Goal: Task Accomplishment & Management: Complete application form

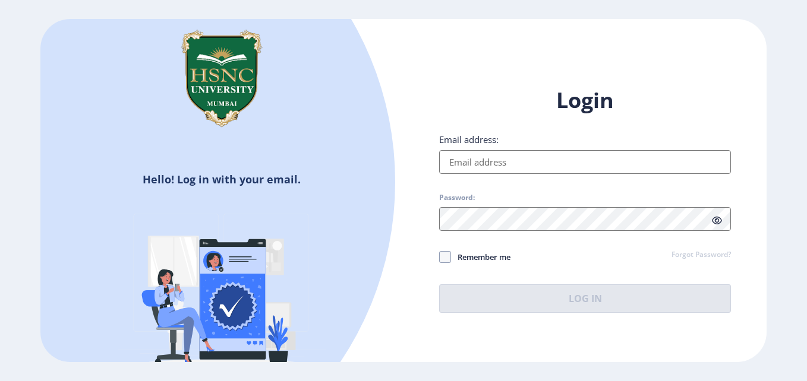
click at [532, 159] on input "Email address:" at bounding box center [585, 162] width 292 height 24
click at [504, 160] on input "Email address:" at bounding box center [585, 162] width 292 height 24
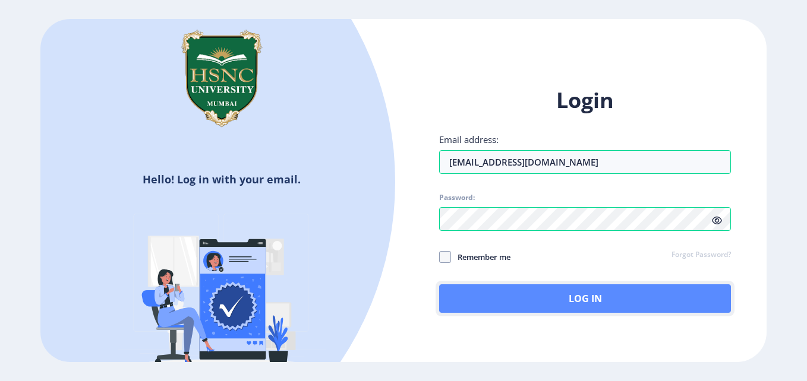
click at [499, 296] on button "Log In" at bounding box center [585, 299] width 292 height 29
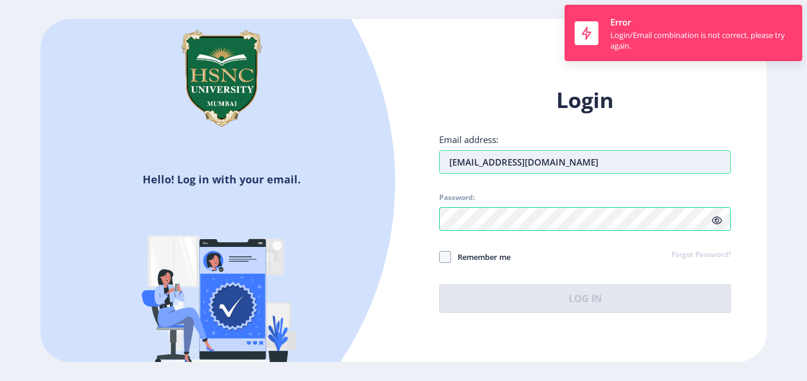
click at [579, 169] on input "[EMAIL_ADDRESS][DOMAIN_NAME]" at bounding box center [585, 162] width 292 height 24
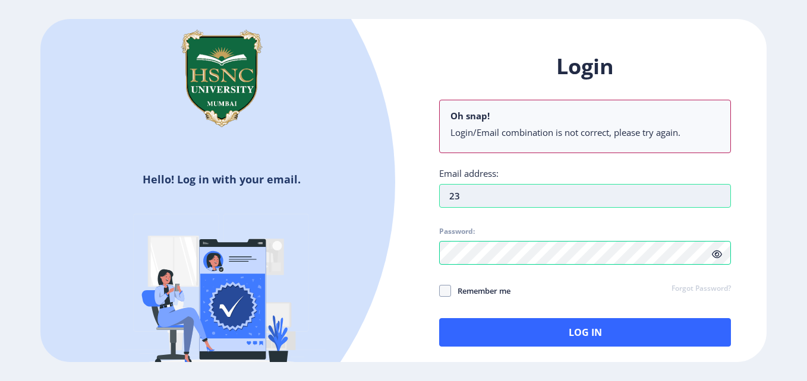
type input "2"
type input "[EMAIL_ADDRESS][DOMAIN_NAME]"
click at [718, 255] on icon at bounding box center [717, 254] width 10 height 9
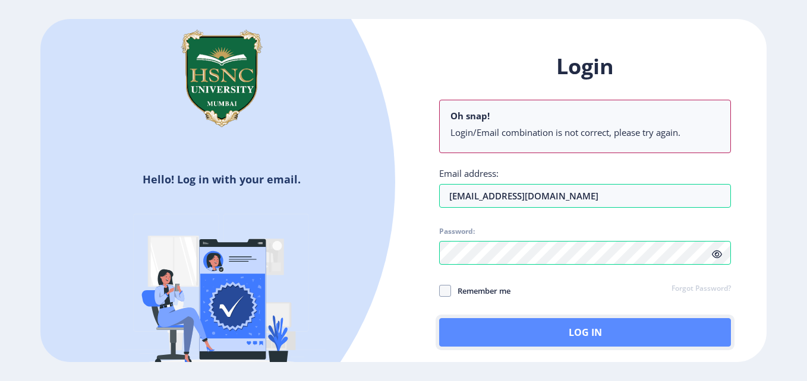
click at [545, 329] on button "Log In" at bounding box center [585, 332] width 292 height 29
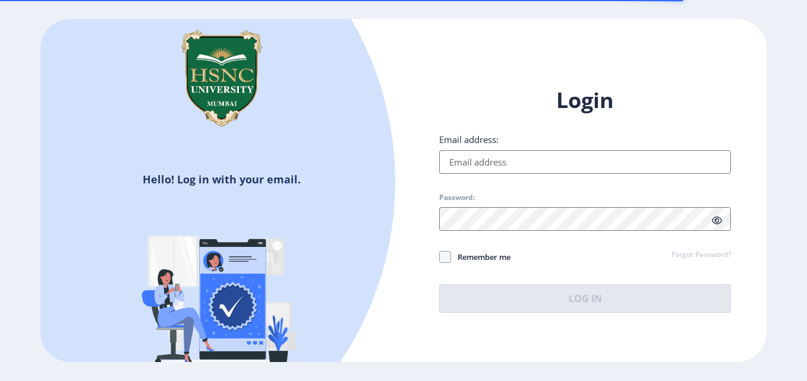
click at [515, 163] on input "Email address:" at bounding box center [585, 162] width 292 height 24
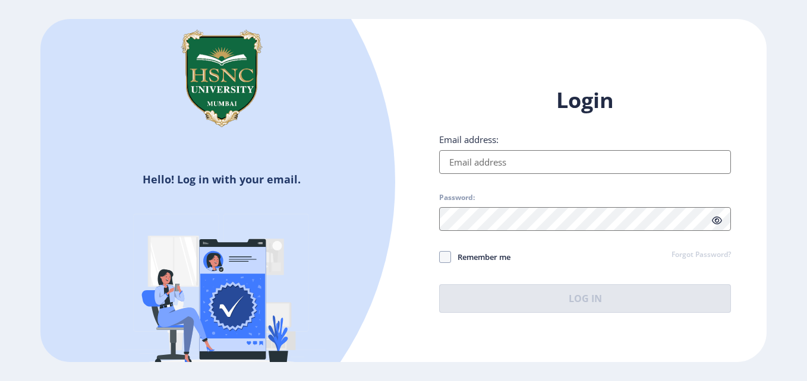
type input "23071231068"
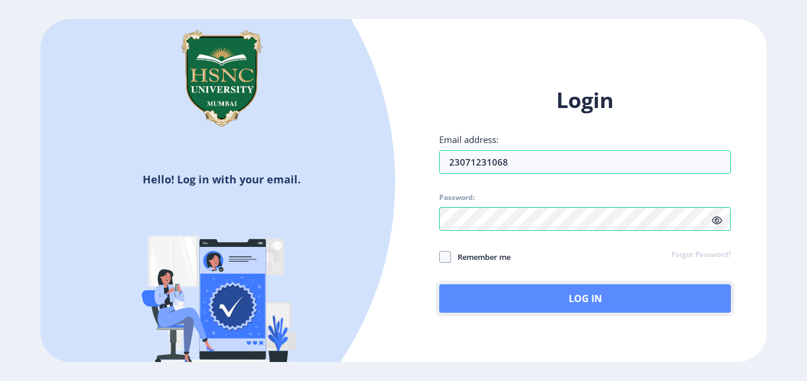
click at [481, 294] on button "Log In" at bounding box center [585, 299] width 292 height 29
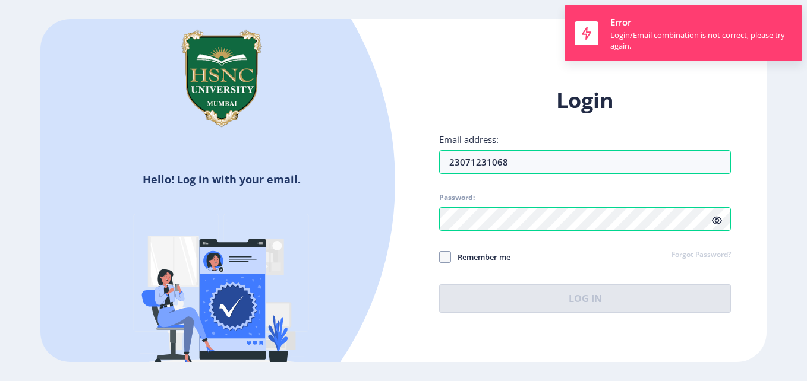
click at [515, 80] on div "Login Email address: 23071231068 Password: Remember me Forgot Password? Log In …" at bounding box center [584, 209] width 363 height 282
